Goal: Transaction & Acquisition: Purchase product/service

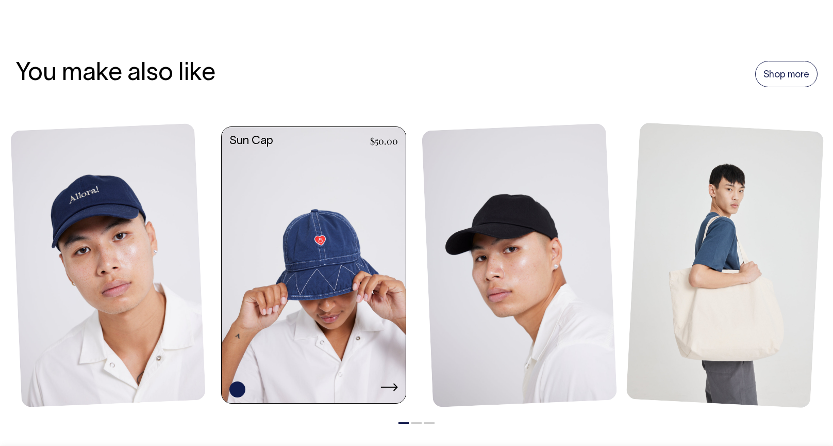
scroll to position [689, 0]
click at [397, 386] on icon at bounding box center [389, 387] width 17 height 8
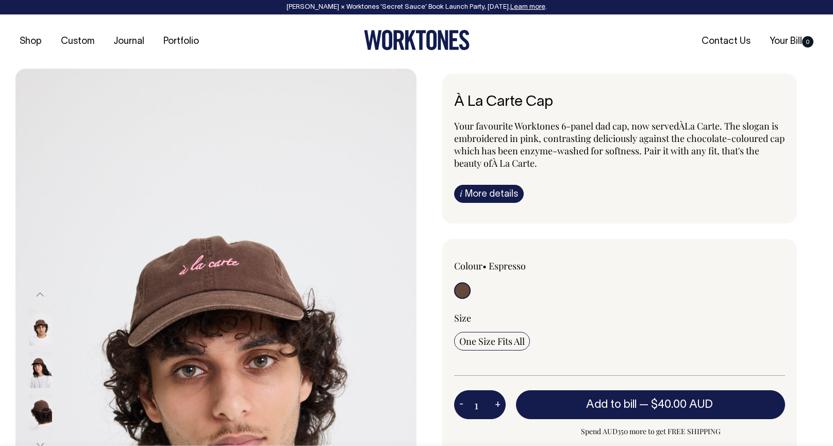
click at [43, 364] on img at bounding box center [40, 370] width 23 height 36
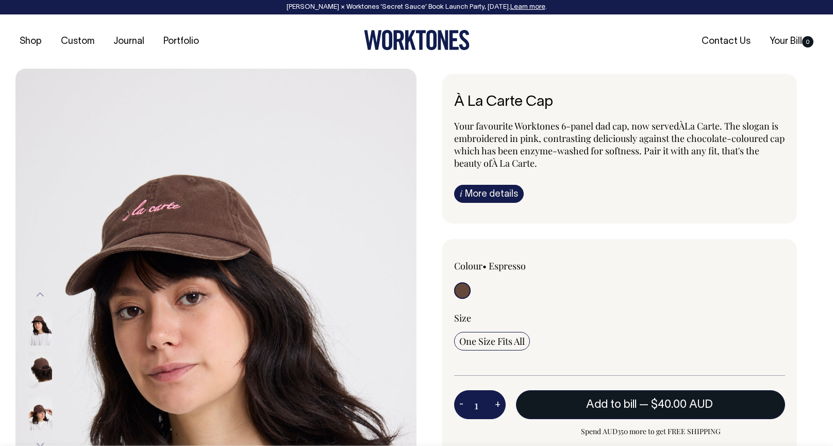
click at [647, 405] on span "— $40.00 AUD" at bounding box center [678, 404] width 76 height 10
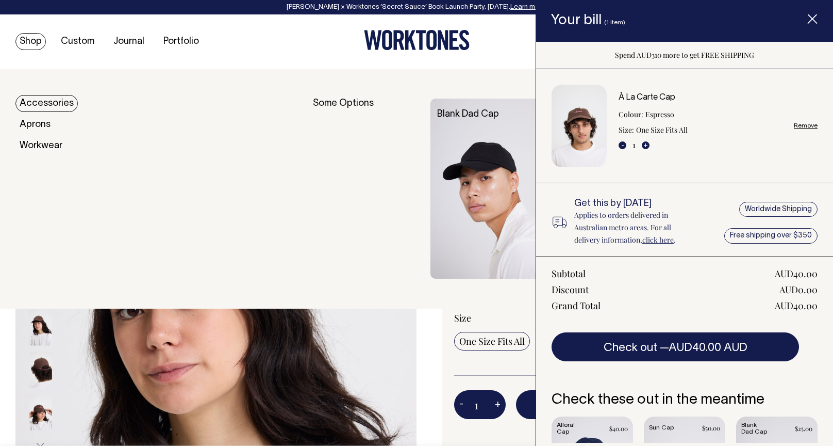
click at [25, 44] on link "Shop" at bounding box center [30, 41] width 30 height 17
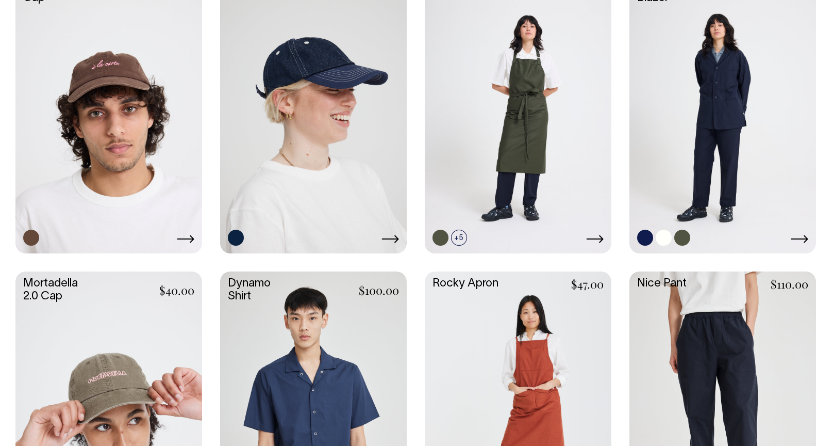
scroll to position [838, 0]
